Goal: Information Seeking & Learning: Check status

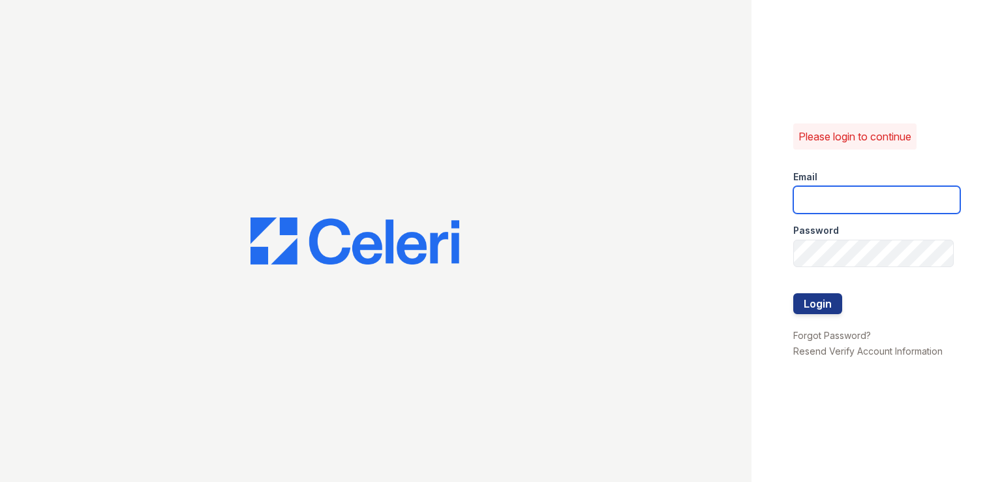
click at [870, 189] on input "email" at bounding box center [876, 199] width 167 height 27
type input "mason.am@cafmanagement.com"
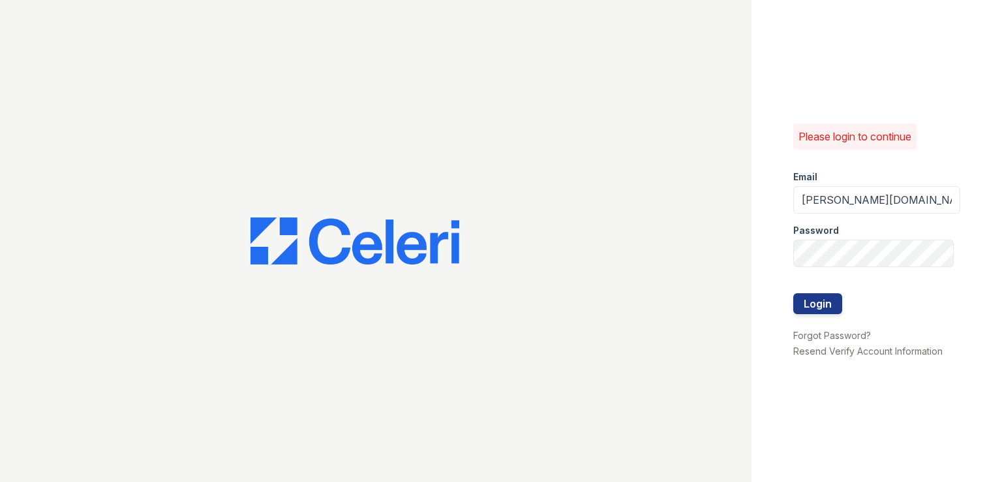
click at [825, 303] on button "Login" at bounding box center [817, 303] width 49 height 21
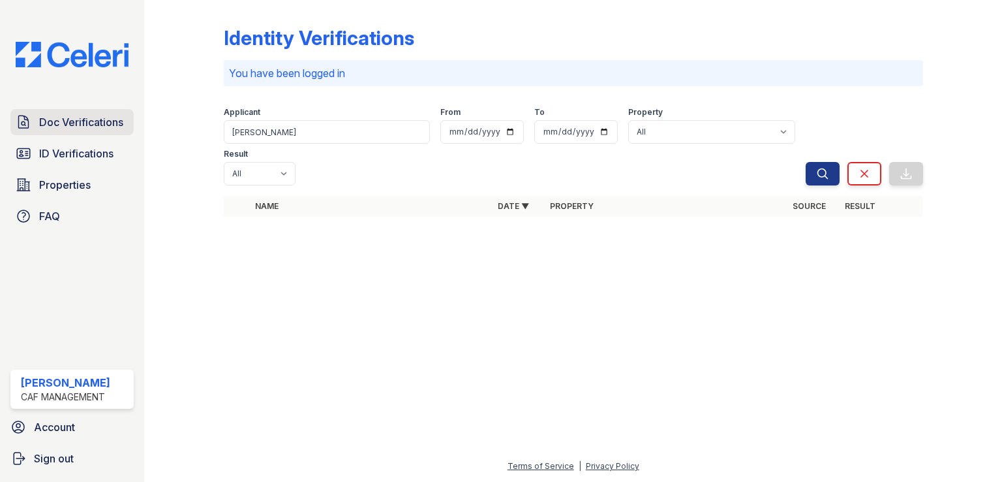
click at [99, 119] on span "Doc Verifications" at bounding box center [81, 122] width 84 height 16
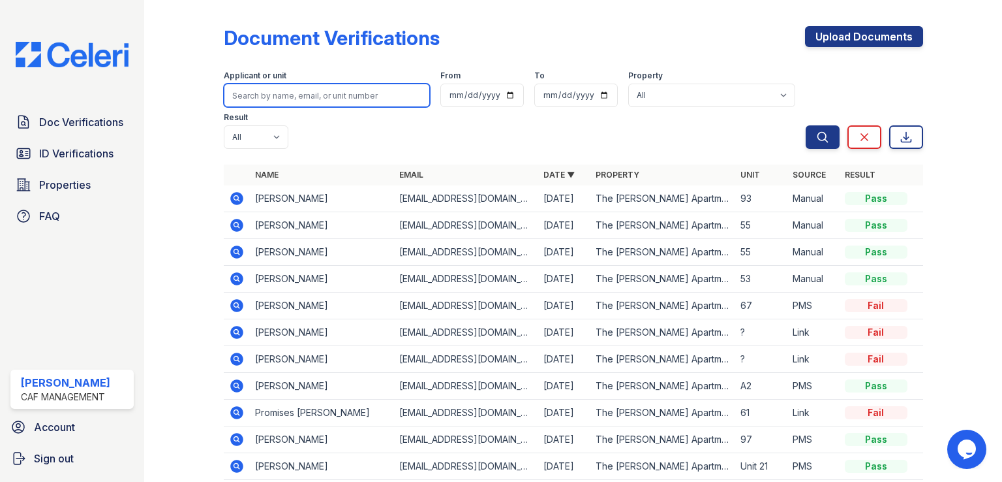
click at [319, 101] on input "search" at bounding box center [327, 95] width 206 height 23
type input "dom"
click at [806, 125] on button "Search" at bounding box center [823, 136] width 34 height 23
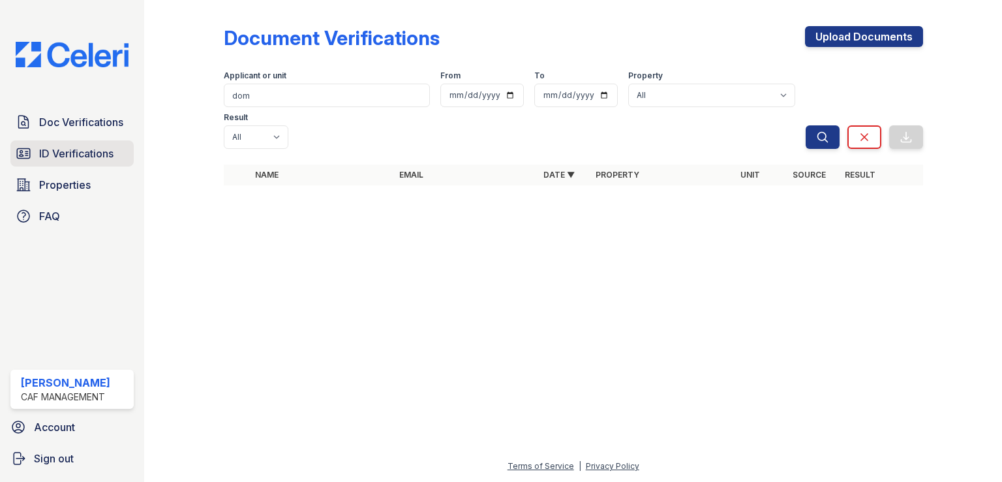
click at [116, 154] on link "ID Verifications" at bounding box center [71, 153] width 123 height 26
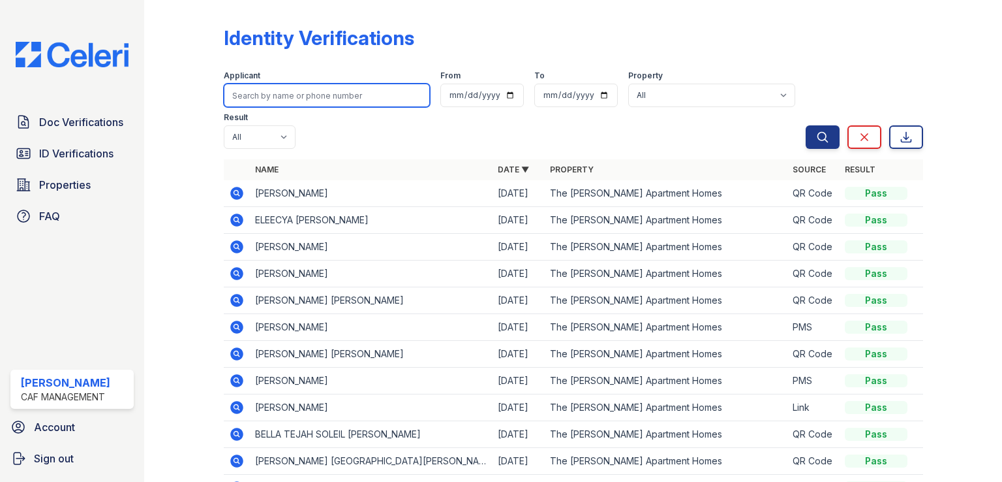
click at [277, 97] on input "search" at bounding box center [327, 95] width 206 height 23
type input "dom"
click at [806, 125] on button "Search" at bounding box center [823, 136] width 34 height 23
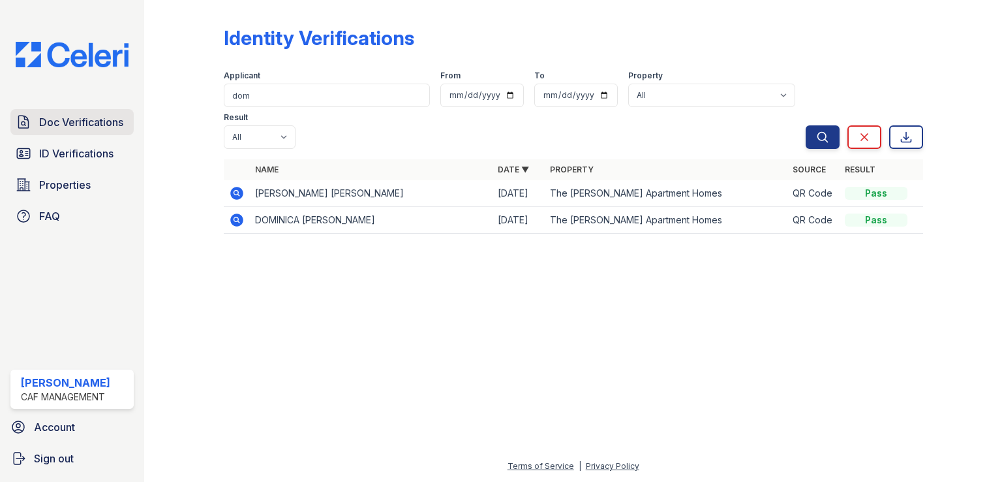
click at [108, 118] on span "Doc Verifications" at bounding box center [81, 122] width 84 height 16
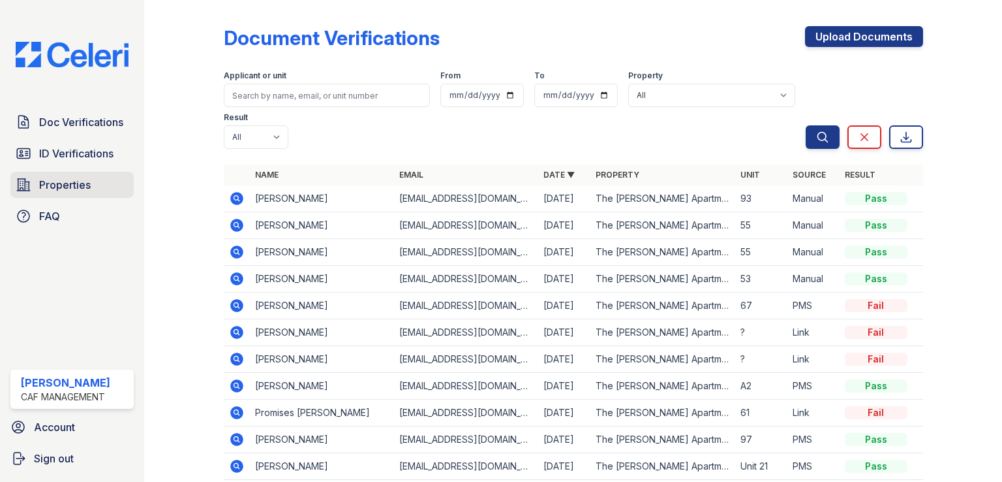
click at [91, 183] on link "Properties" at bounding box center [71, 185] width 123 height 26
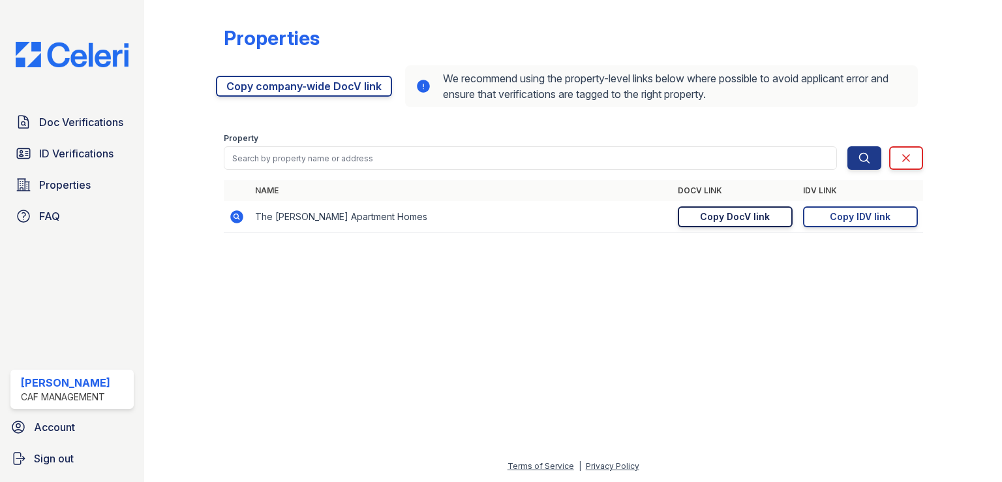
click at [775, 224] on link "Copy DocV link Copy link" at bounding box center [735, 216] width 115 height 21
click at [86, 134] on link "Doc Verifications" at bounding box center [71, 122] width 123 height 26
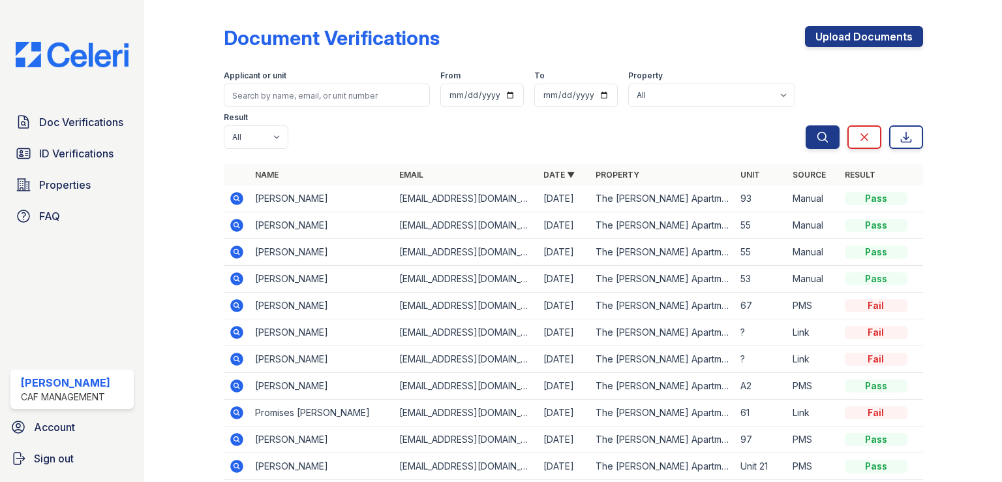
click at [240, 412] on icon at bounding box center [236, 412] width 13 height 13
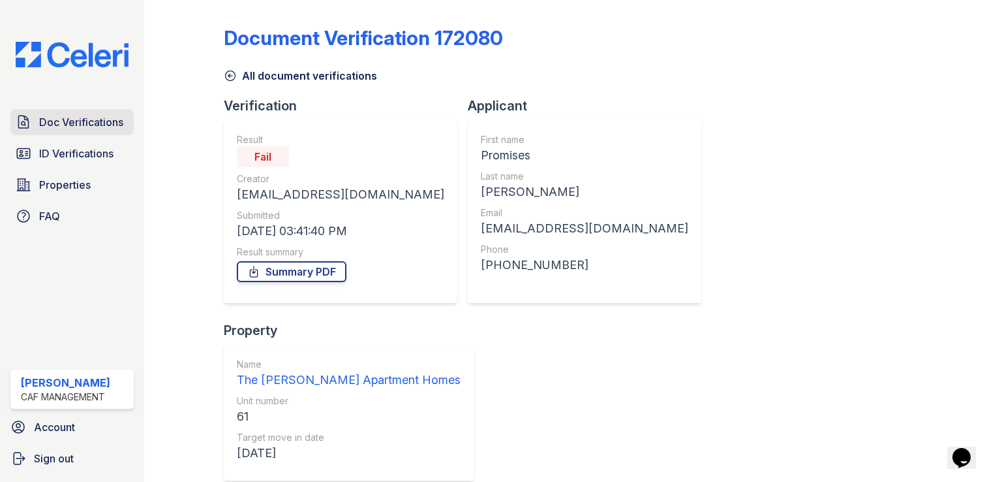
click at [65, 114] on span "Doc Verifications" at bounding box center [81, 122] width 84 height 16
